Goal: Information Seeking & Learning: Learn about a topic

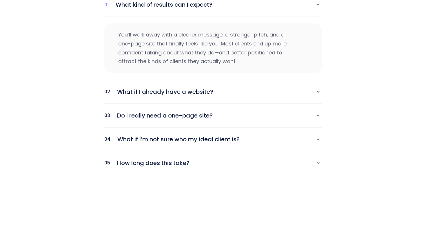
scroll to position [2486, 0]
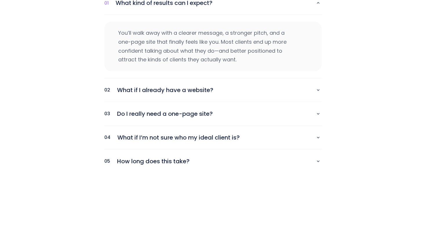
click at [155, 87] on div "02 What if I already have a website?" at bounding box center [213, 90] width 218 height 24
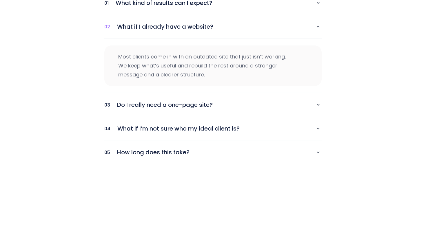
click at [206, 100] on p "Do I really need a one-page site?" at bounding box center [213, 105] width 192 height 10
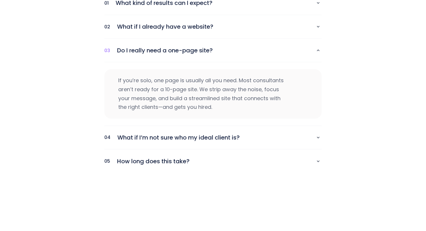
click at [202, 133] on p "What if I’m not sure who my ideal client is?" at bounding box center [213, 138] width 192 height 10
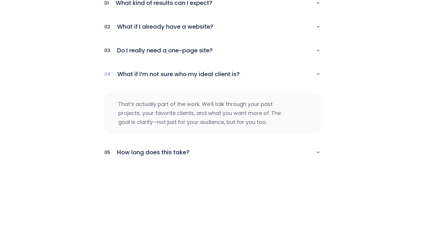
click at [165, 148] on p "How long does this take?" at bounding box center [213, 153] width 192 height 10
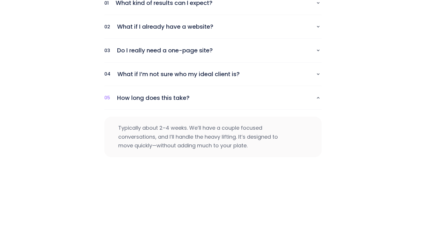
click at [162, 69] on p "What if I’m not sure who my ideal client is?" at bounding box center [213, 74] width 192 height 10
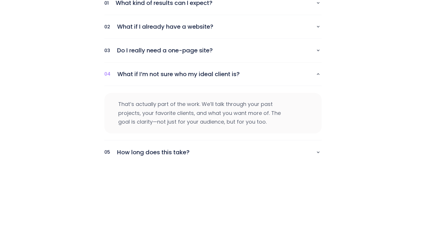
click at [158, 148] on p "How long does this take?" at bounding box center [213, 153] width 192 height 10
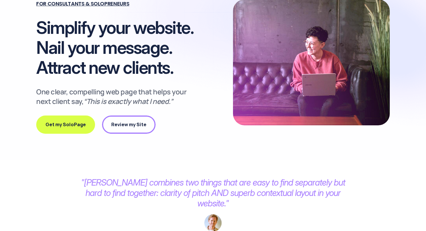
scroll to position [0, 0]
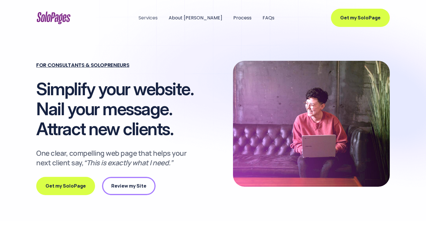
click at [158, 18] on p "Services" at bounding box center [148, 18] width 19 height 8
click at [203, 19] on p "About [PERSON_NAME]" at bounding box center [196, 18] width 54 height 8
